Goal: Find specific page/section: Find specific page/section

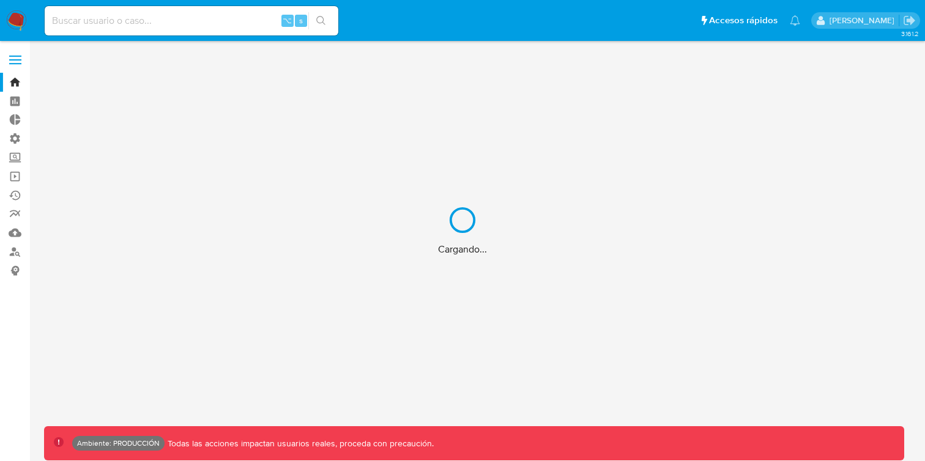
click at [21, 161] on div "Cargando..." at bounding box center [462, 230] width 925 height 461
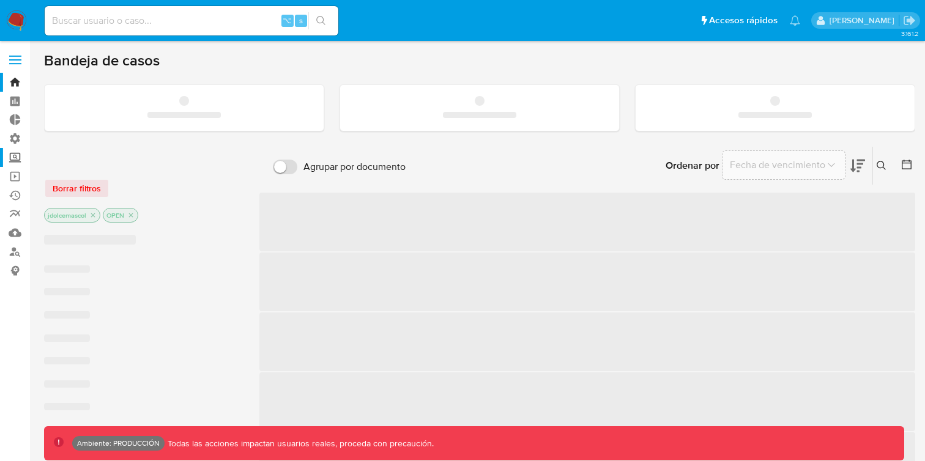
click at [20, 160] on label "Screening" at bounding box center [73, 157] width 146 height 19
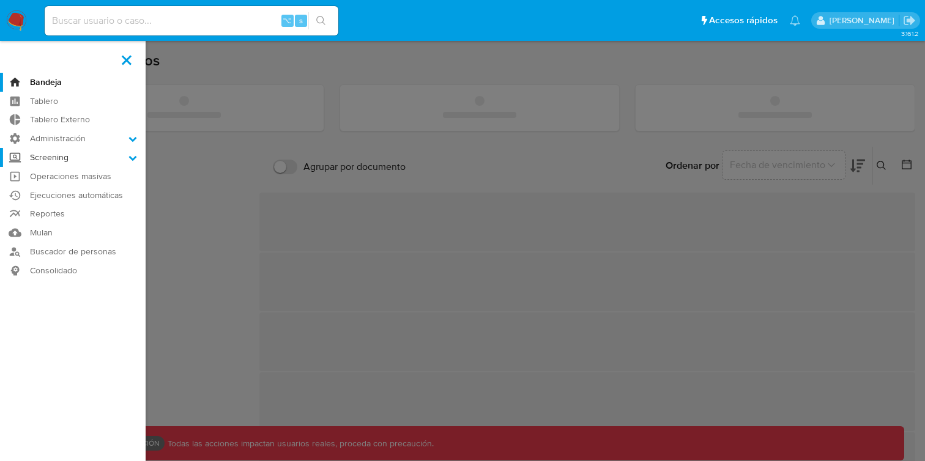
click at [0, 0] on input "Screening" at bounding box center [0, 0] width 0 height 0
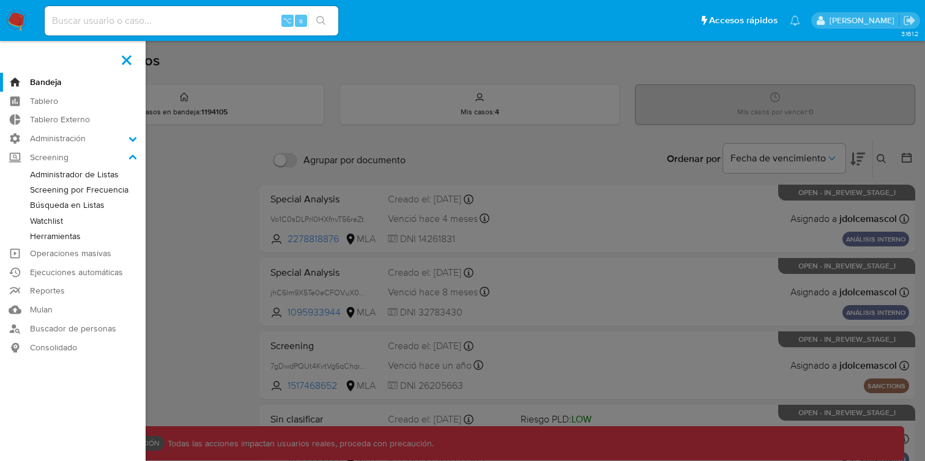
click at [87, 172] on link "Administrador de Listas" at bounding box center [73, 174] width 146 height 15
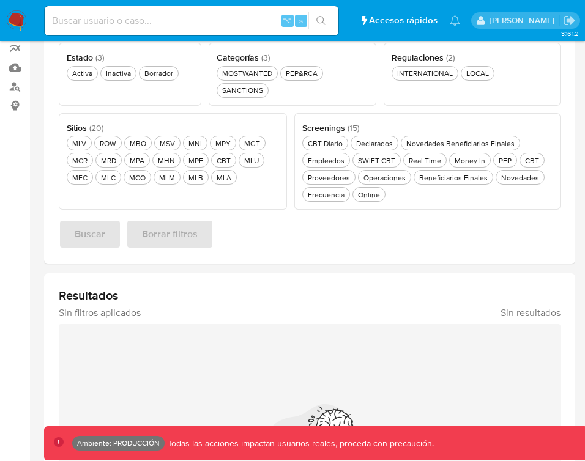
scroll to position [158, 0]
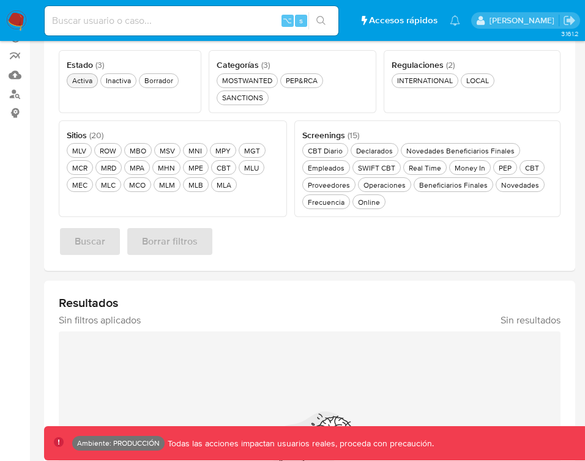
click at [86, 82] on div "Activa Activa" at bounding box center [82, 80] width 25 height 10
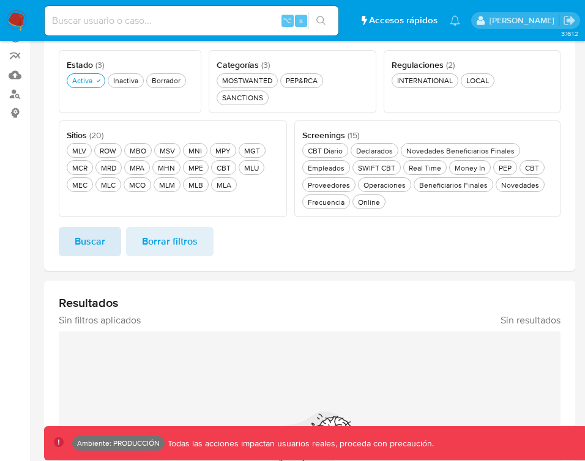
click at [102, 234] on span "Buscar" at bounding box center [90, 241] width 31 height 27
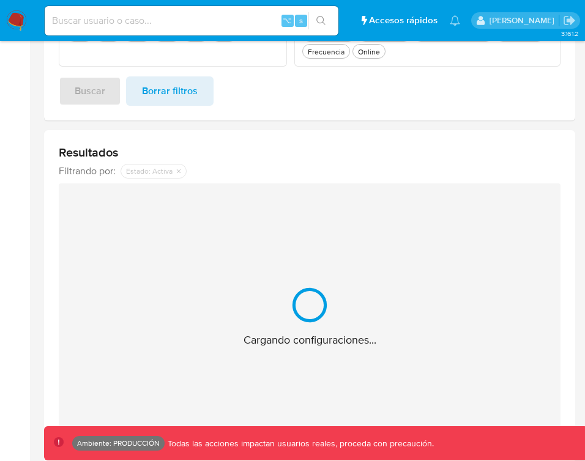
scroll to position [309, 0]
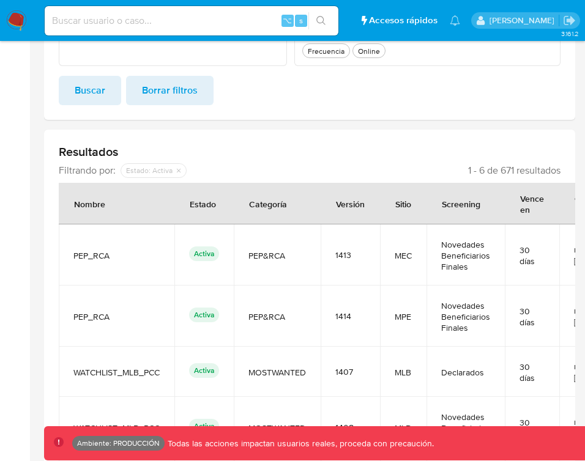
click at [72, 97] on button "Buscar" at bounding box center [90, 90] width 62 height 29
click at [81, 93] on span "Buscar" at bounding box center [90, 90] width 31 height 27
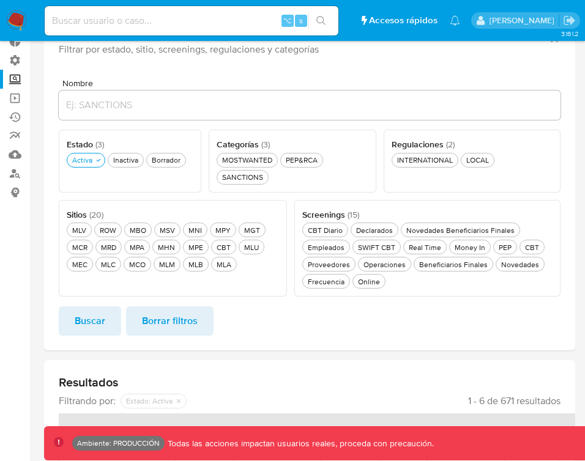
scroll to position [39, 0]
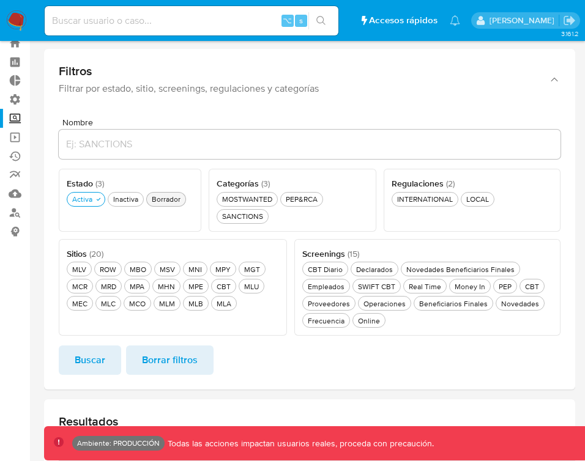
click at [159, 204] on div "Borrador Borrador" at bounding box center [166, 199] width 34 height 10
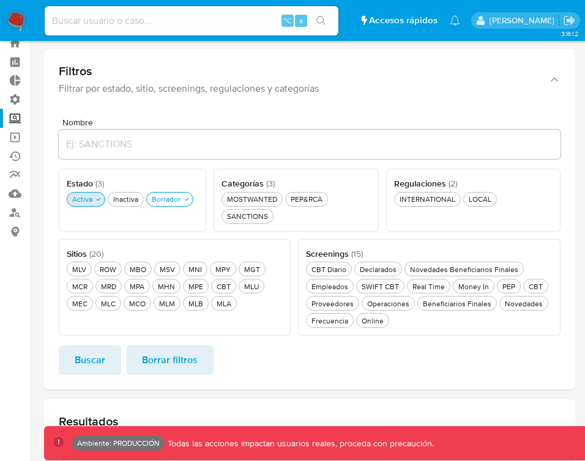
click at [98, 201] on icon "button" at bounding box center [98, 199] width 7 height 7
click at [104, 378] on div "Nombre Estado ( 3 ) Este campo es requerido Activa Activa Inactiva Inactiva Bor…" at bounding box center [309, 248] width 531 height 281
click at [104, 368] on span "Buscar" at bounding box center [90, 360] width 31 height 27
